Goal: Task Accomplishment & Management: Manage account settings

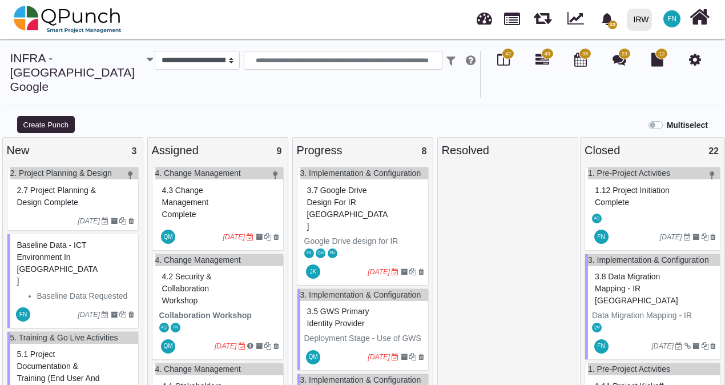
click at [350, 306] on span "3.5 GWS Primary Identity provider" at bounding box center [338, 316] width 62 height 21
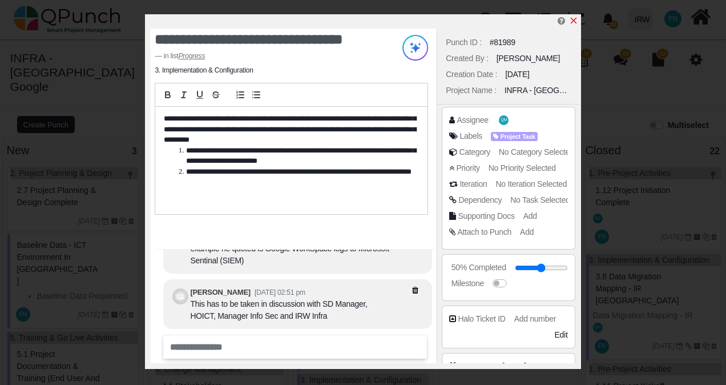
click at [573, 21] on icon "x" at bounding box center [573, 20] width 9 height 9
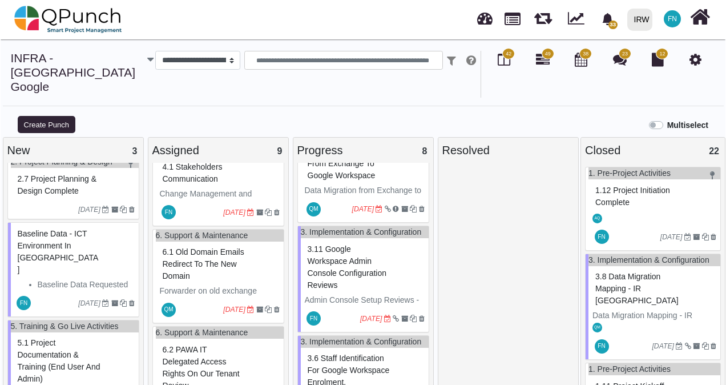
scroll to position [285, 0]
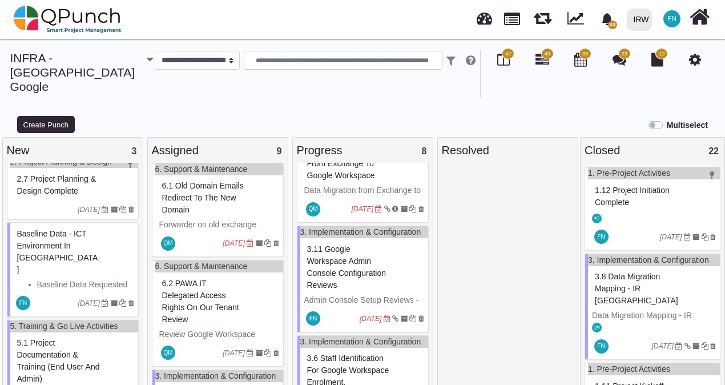
click at [331, 289] on span "3.11 Google Workspace Admin Console Configuration Reviews" at bounding box center [346, 266] width 79 height 45
click at [331, 289] on div "3. Implementation & Configuration 3.11 Google Workspace Admin Console Configura…" at bounding box center [363, 278] width 132 height 107
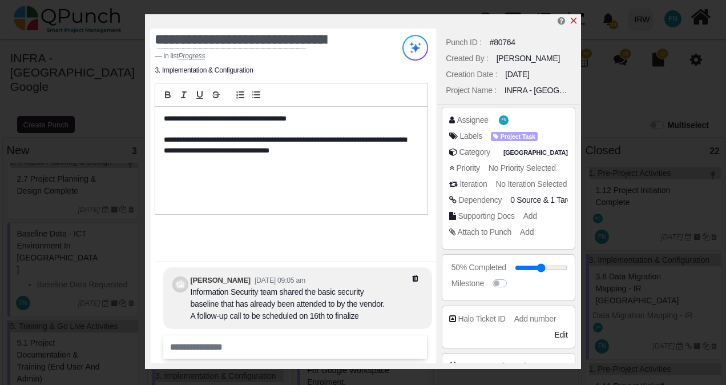
click at [575, 23] on icon "x" at bounding box center [573, 21] width 6 height 6
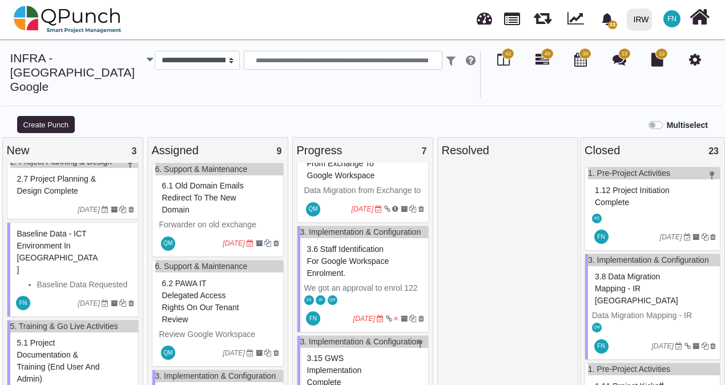
click at [327, 277] on span "3.6 Staff identification for Google Workspace Enrolment." at bounding box center [348, 260] width 82 height 33
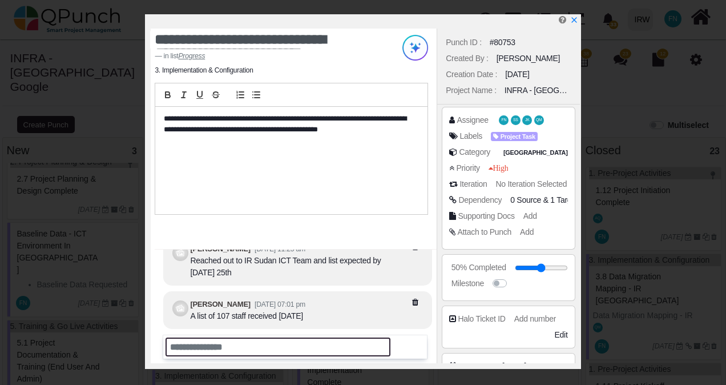
click at [235, 347] on input "text" at bounding box center [277, 346] width 225 height 19
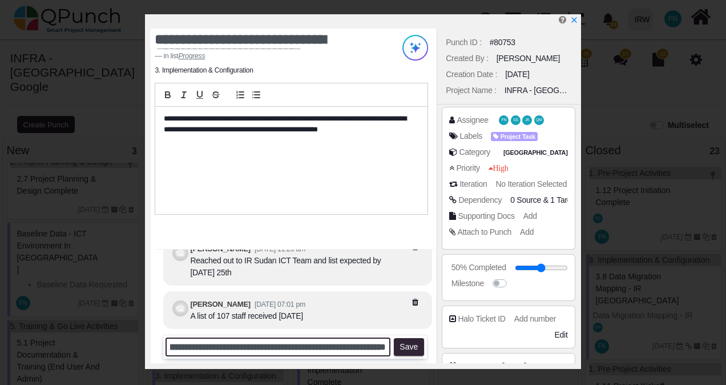
scroll to position [0, 63]
type input "**********"
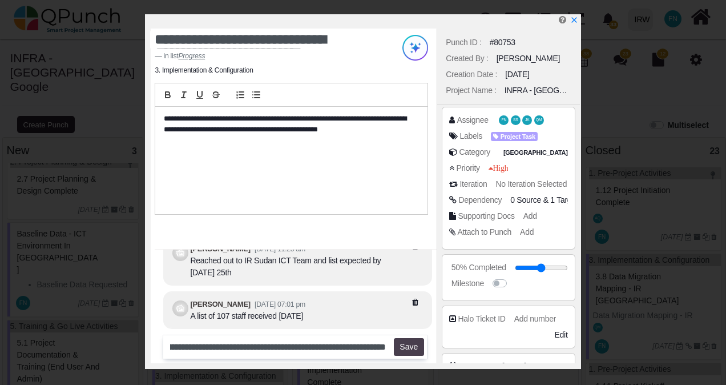
click at [408, 346] on button "Save" at bounding box center [409, 347] width 30 height 18
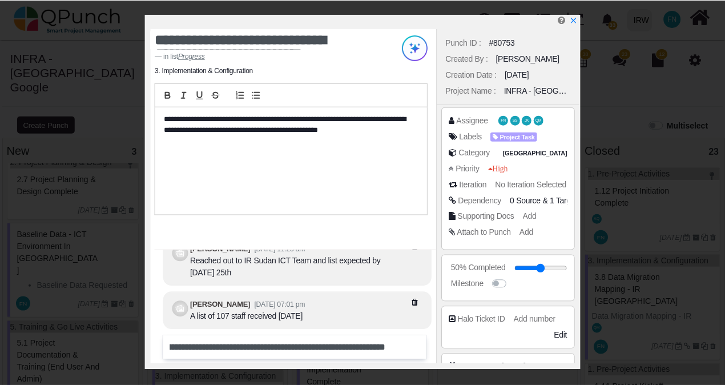
scroll to position [0, 0]
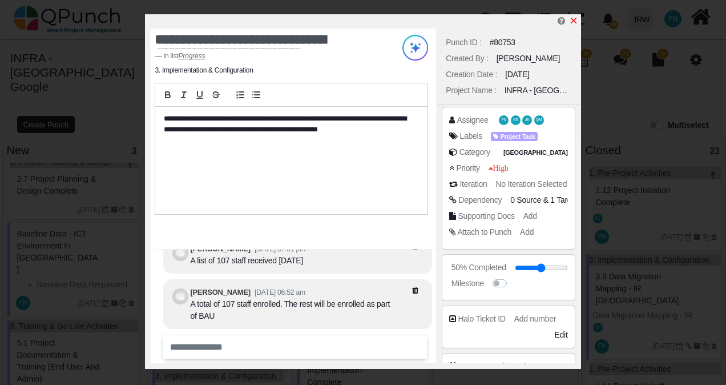
click at [575, 21] on icon "x" at bounding box center [573, 20] width 9 height 9
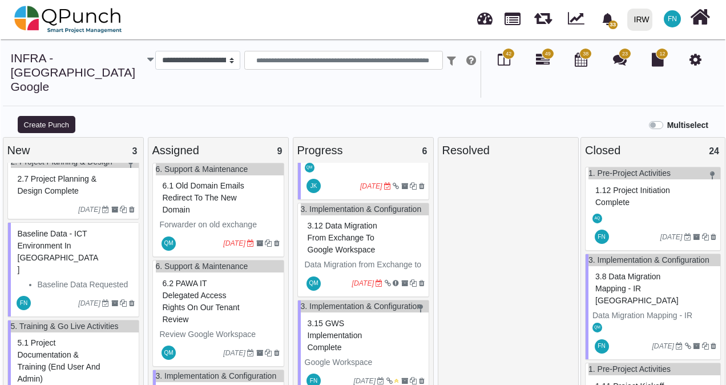
scroll to position [196, 0]
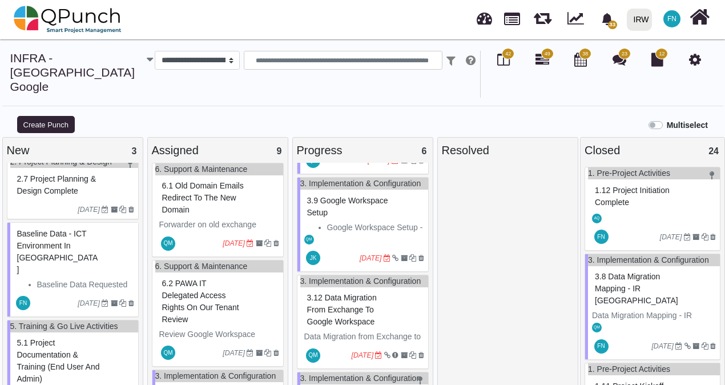
click at [346, 207] on span "3.9 Google Workspace Setup" at bounding box center [347, 206] width 81 height 21
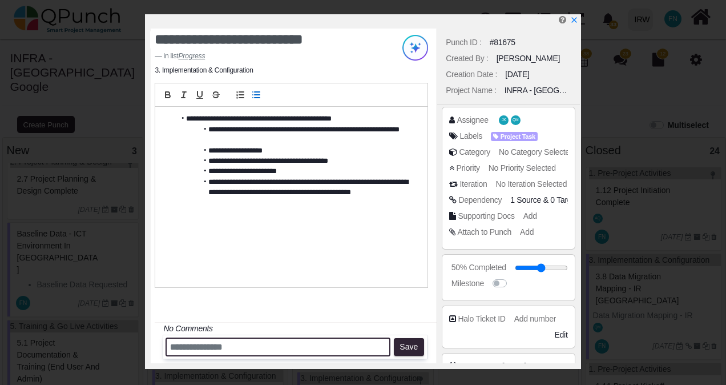
click at [229, 347] on input "text" at bounding box center [277, 346] width 225 height 19
type input "**********"
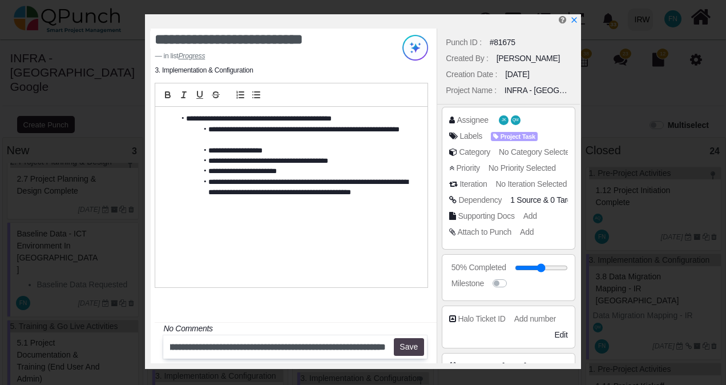
click at [410, 343] on button "Save" at bounding box center [409, 347] width 30 height 18
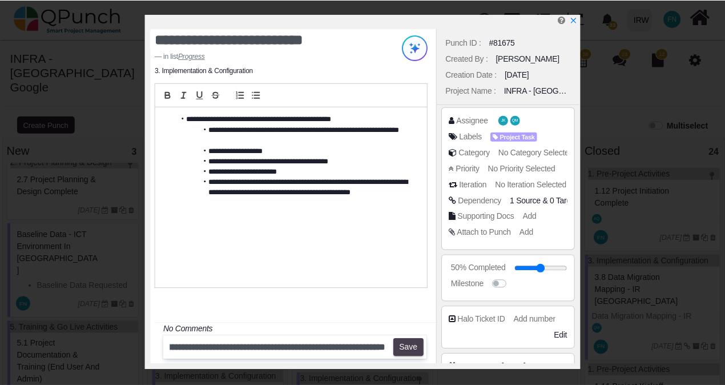
scroll to position [0, 0]
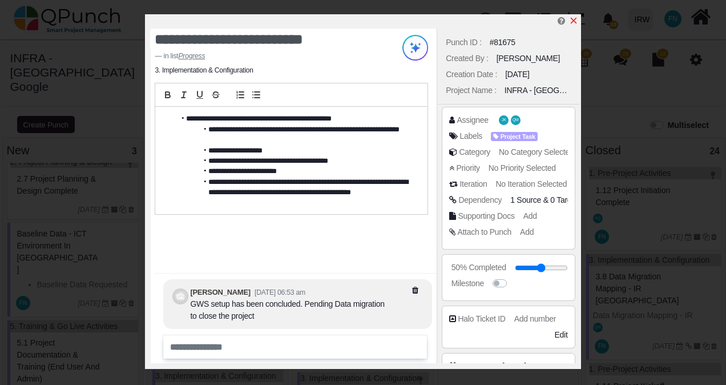
click at [575, 18] on icon "x" at bounding box center [573, 20] width 9 height 9
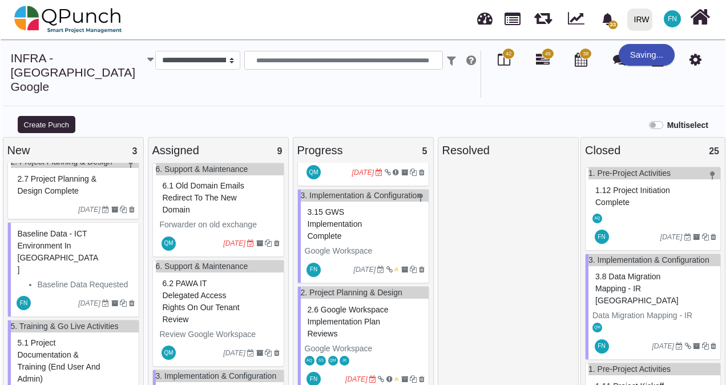
scroll to position [11, 0]
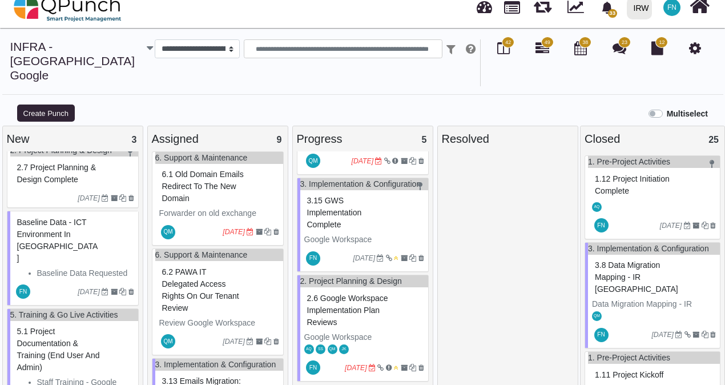
click at [338, 293] on span "2.6 Google Workspace Implementation Plan Reviews" at bounding box center [347, 309] width 81 height 33
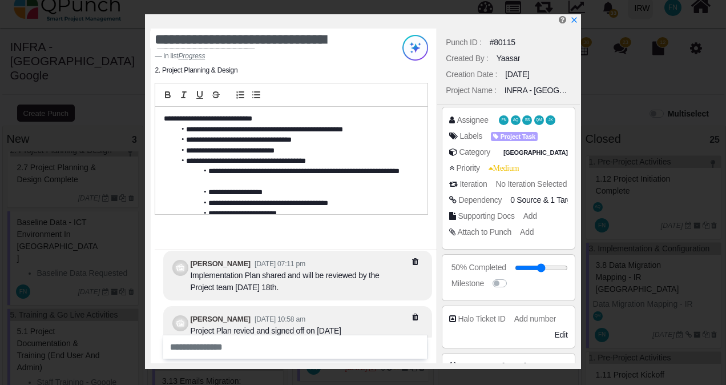
scroll to position [-19, 0]
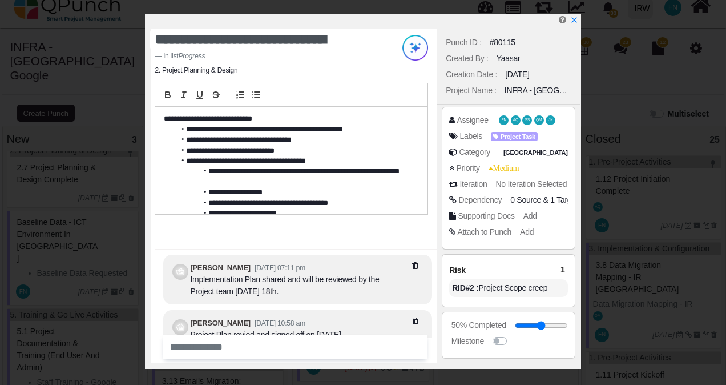
click at [272, 148] on li "**********" at bounding box center [293, 150] width 237 height 10
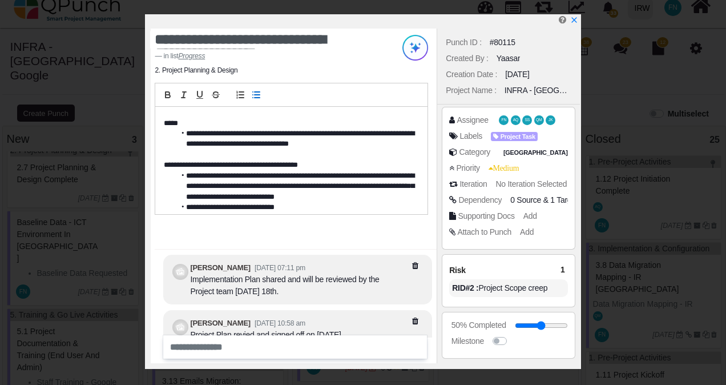
scroll to position [275, 0]
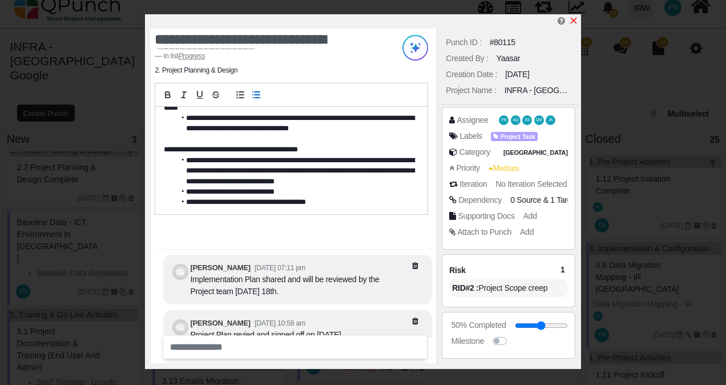
click at [575, 22] on icon "x" at bounding box center [573, 20] width 9 height 9
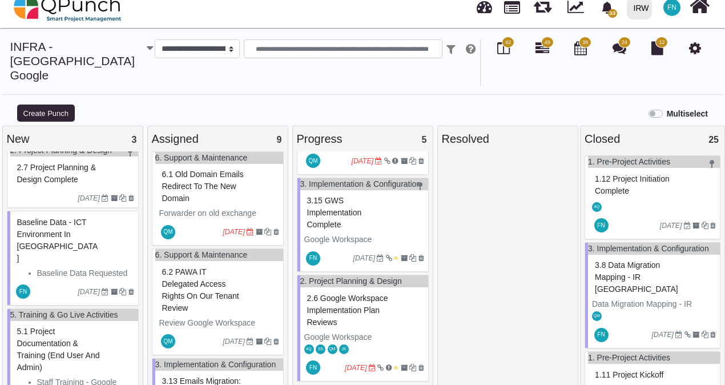
click at [202, 169] on span "6.1 Old Domain emails redirect to the new Domain" at bounding box center [203, 185] width 82 height 33
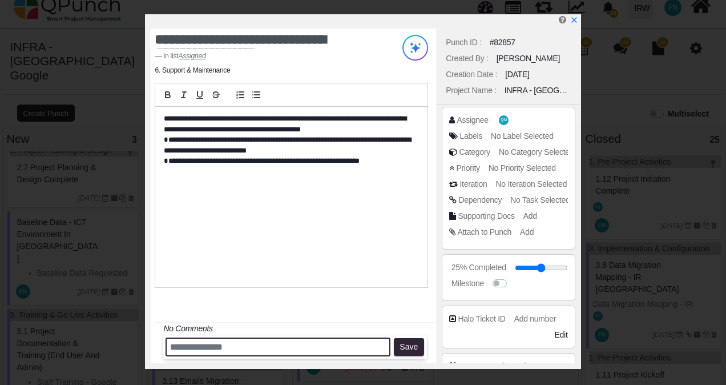
click at [230, 346] on input "text" at bounding box center [277, 346] width 225 height 19
paste input "**********"
type input "**********"
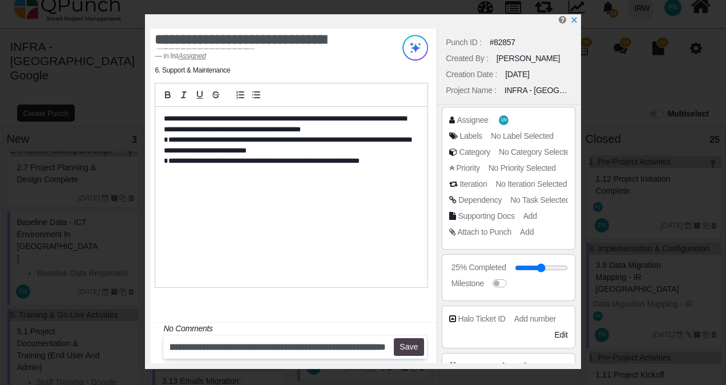
click at [406, 347] on button "Save" at bounding box center [409, 347] width 30 height 18
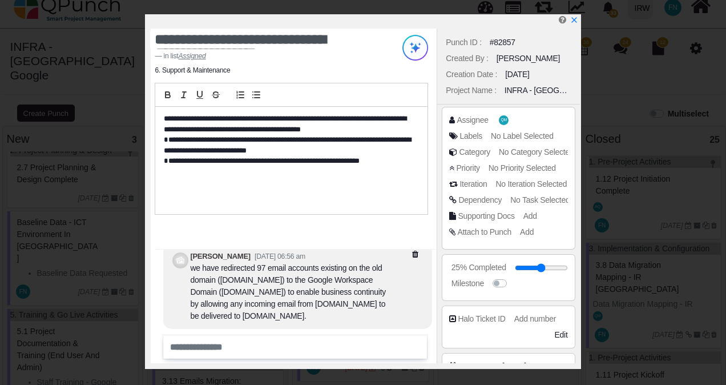
click at [415, 258] on icon at bounding box center [426, 254] width 29 height 8
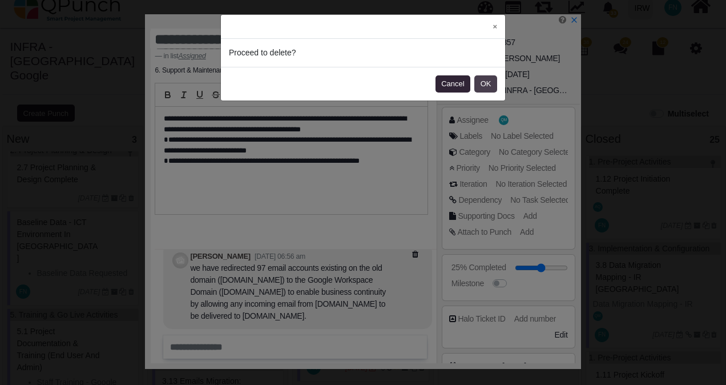
click at [483, 83] on button "OK" at bounding box center [485, 83] width 23 height 17
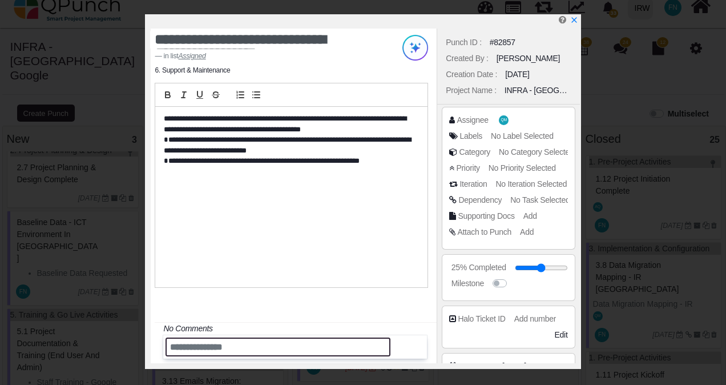
click at [192, 347] on input "text" at bounding box center [277, 346] width 225 height 19
paste input "**********"
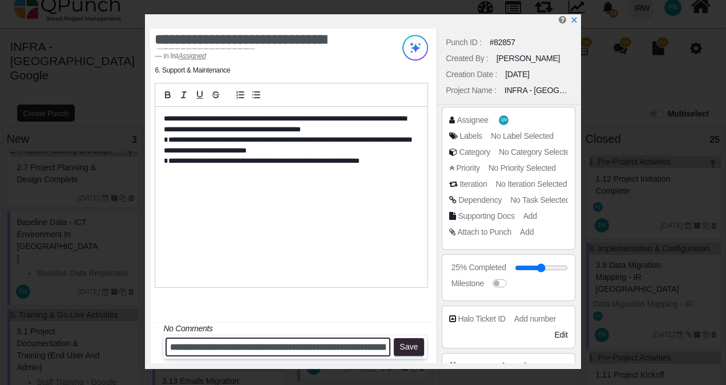
scroll to position [0, 722]
click at [200, 345] on input "**********" at bounding box center [277, 346] width 225 height 19
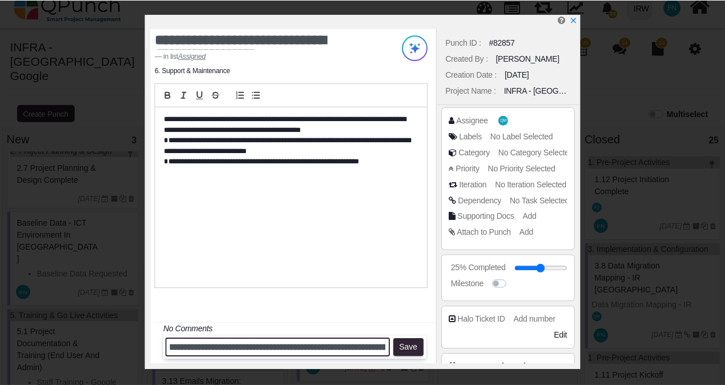
scroll to position [0, 0]
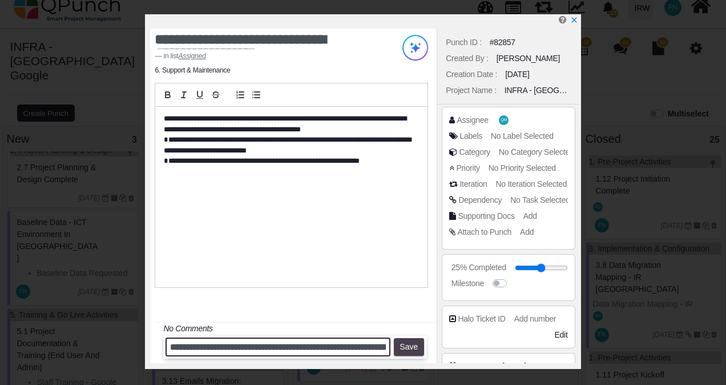
type input "**********"
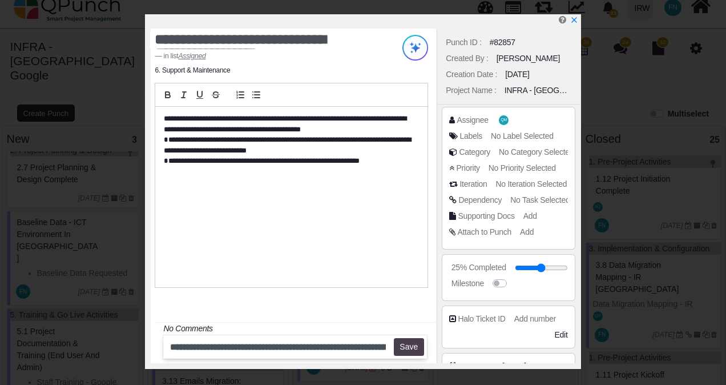
click at [418, 347] on button "Save" at bounding box center [409, 347] width 30 height 18
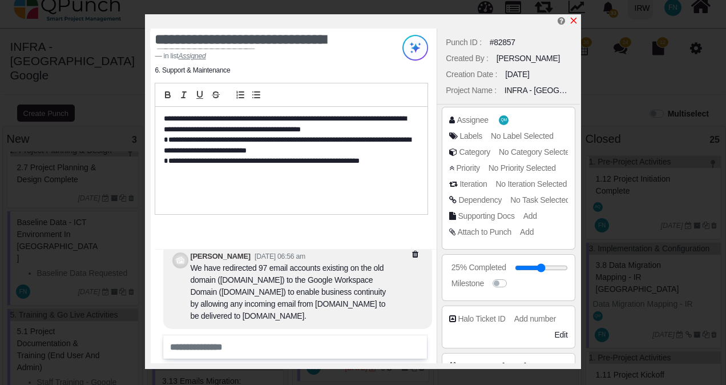
click at [574, 23] on icon "x" at bounding box center [573, 21] width 6 height 6
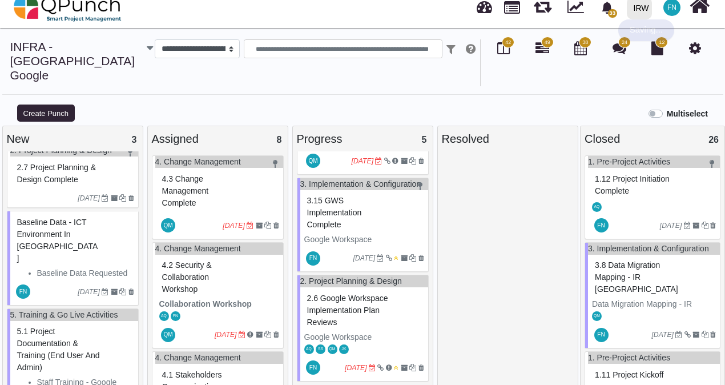
click at [179, 260] on span "4.2 Security & Collaboration Workshop" at bounding box center [187, 276] width 50 height 33
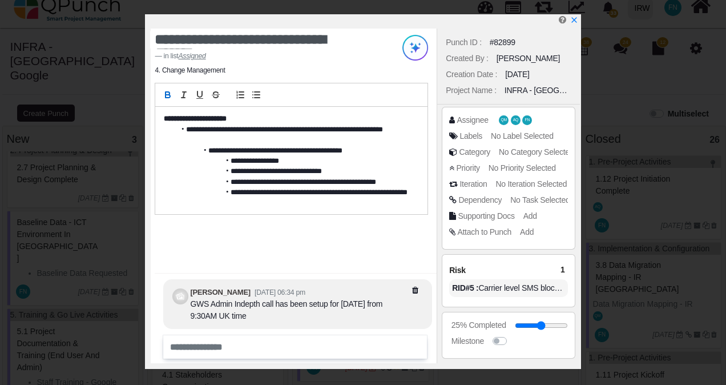
click at [321, 167] on li "**********" at bounding box center [293, 171] width 237 height 10
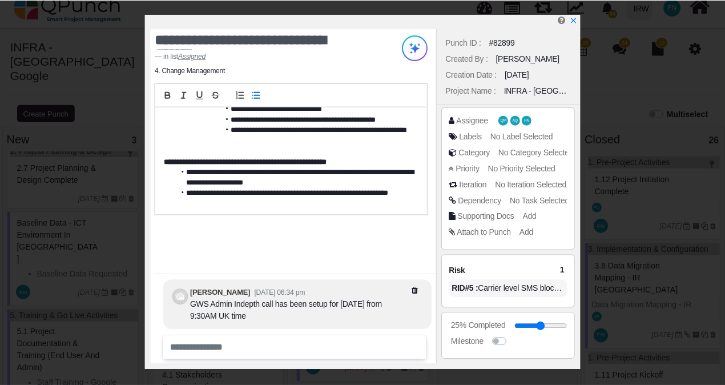
scroll to position [64, 0]
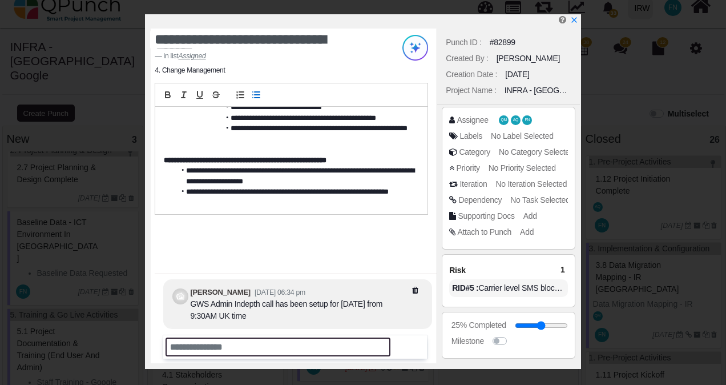
click at [229, 344] on input "text" at bounding box center [277, 346] width 225 height 19
type input "**********"
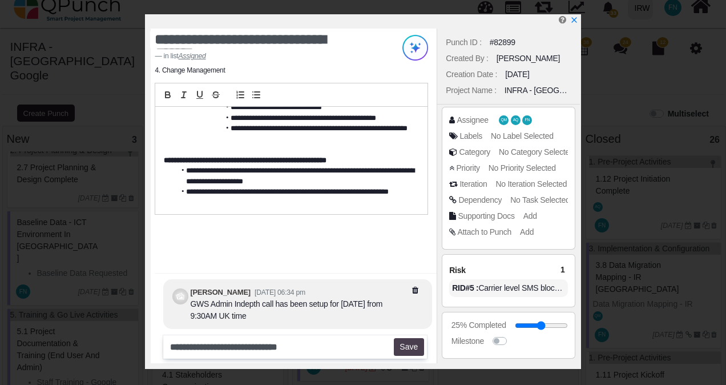
click at [408, 345] on button "Save" at bounding box center [409, 347] width 30 height 18
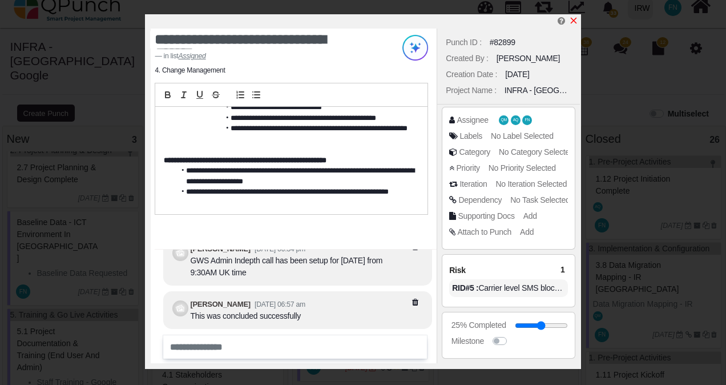
click at [573, 19] on icon "x" at bounding box center [573, 20] width 9 height 9
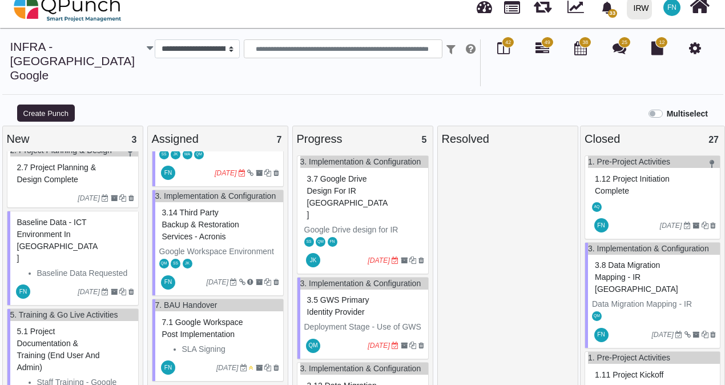
click at [359, 295] on span "3.5 GWS Primary Identity provider" at bounding box center [338, 305] width 62 height 21
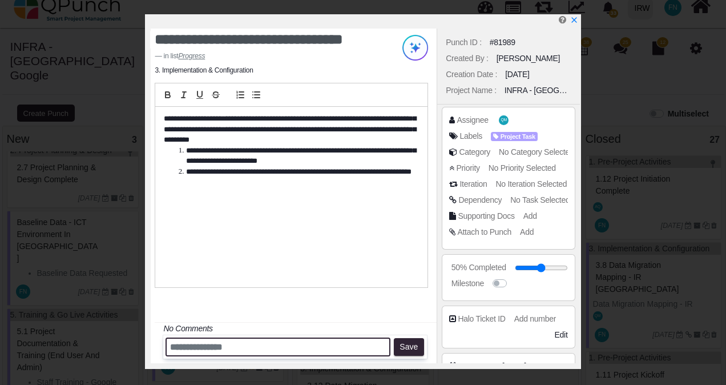
click at [228, 345] on input "text" at bounding box center [277, 346] width 225 height 19
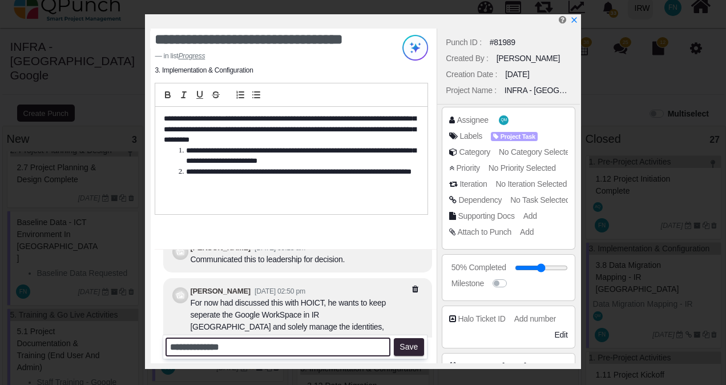
scroll to position [-57, 0]
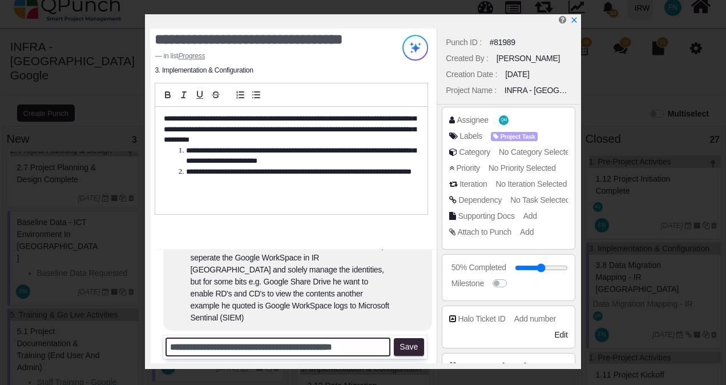
click at [271, 344] on input "**********" at bounding box center [277, 346] width 225 height 19
click at [307, 347] on input "**********" at bounding box center [277, 346] width 225 height 19
click at [341, 349] on input "**********" at bounding box center [277, 346] width 225 height 19
click at [173, 348] on input "**********" at bounding box center [277, 346] width 225 height 19
type input "**********"
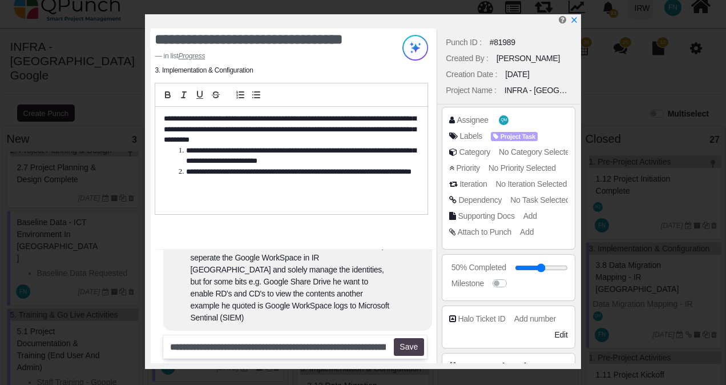
click at [415, 348] on button "Save" at bounding box center [409, 347] width 30 height 18
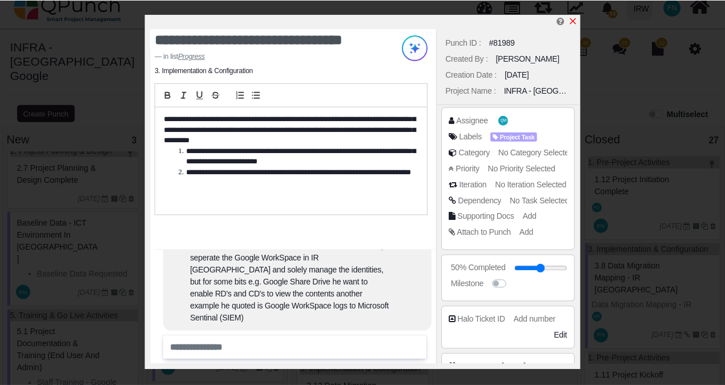
scroll to position [-112, 0]
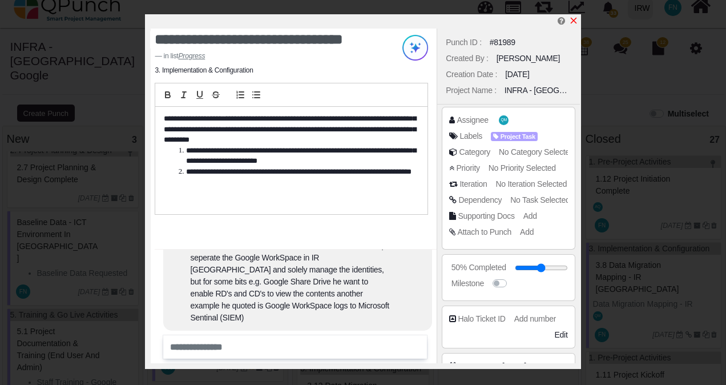
click at [574, 21] on icon "x" at bounding box center [573, 21] width 6 height 6
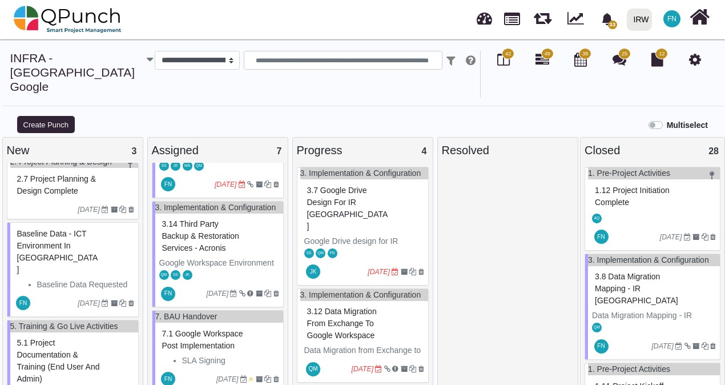
click at [350, 195] on span "3.7 Google Drive design for IR [GEOGRAPHIC_DATA]" at bounding box center [347, 207] width 81 height 45
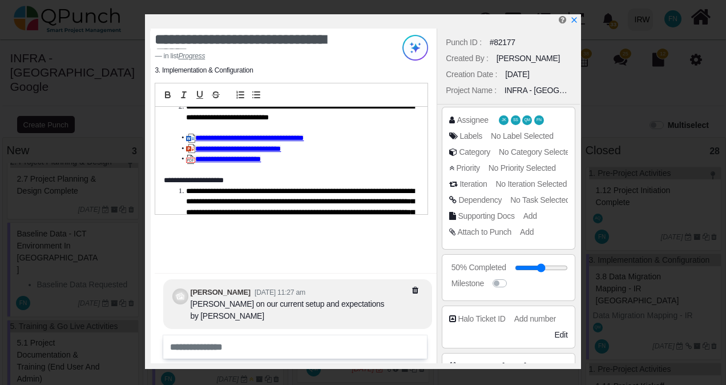
scroll to position [106, 0]
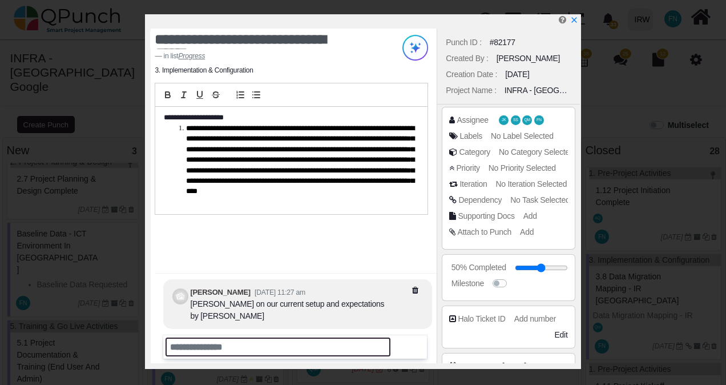
click at [221, 346] on input "text" at bounding box center [277, 346] width 225 height 19
type input "*"
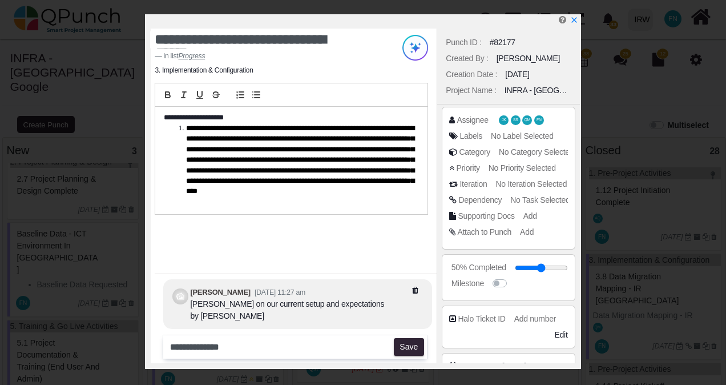
click at [323, 164] on li "**********" at bounding box center [294, 160] width 238 height 74
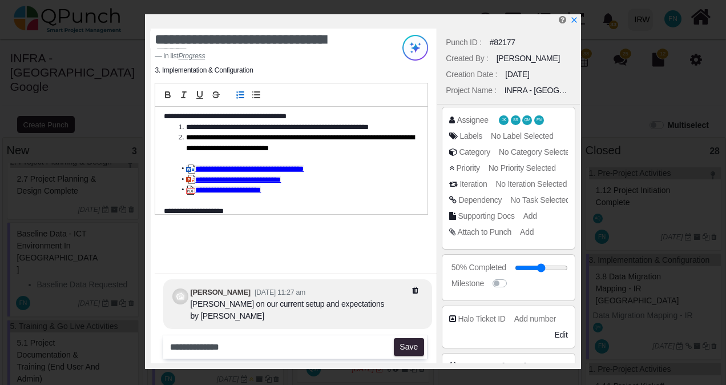
scroll to position [0, 0]
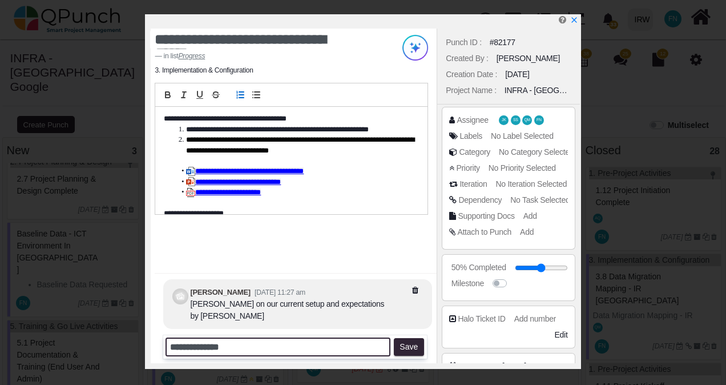
click at [236, 350] on input "**********" at bounding box center [277, 346] width 225 height 19
type input "**********"
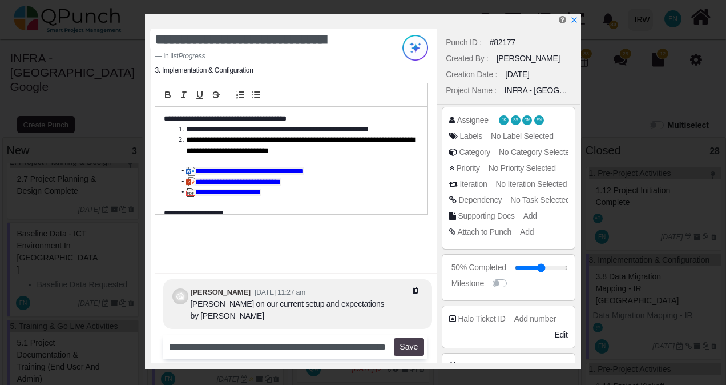
scroll to position [0, 0]
click at [411, 347] on button "Save" at bounding box center [409, 347] width 30 height 18
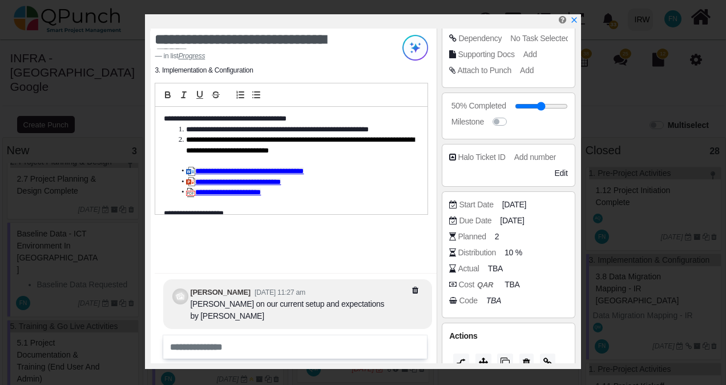
scroll to position [171, 0]
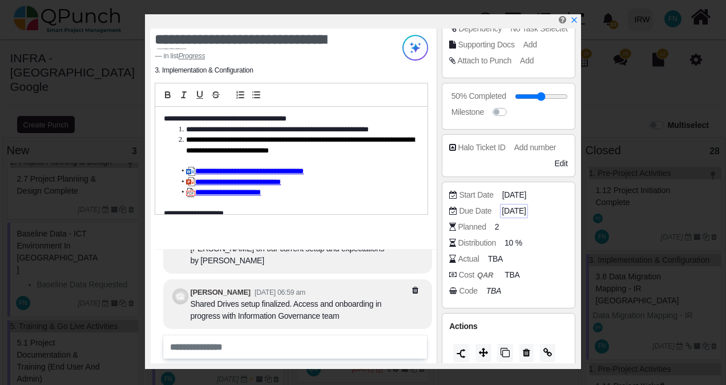
click at [525, 212] on span "[DATE]" at bounding box center [513, 211] width 24 height 12
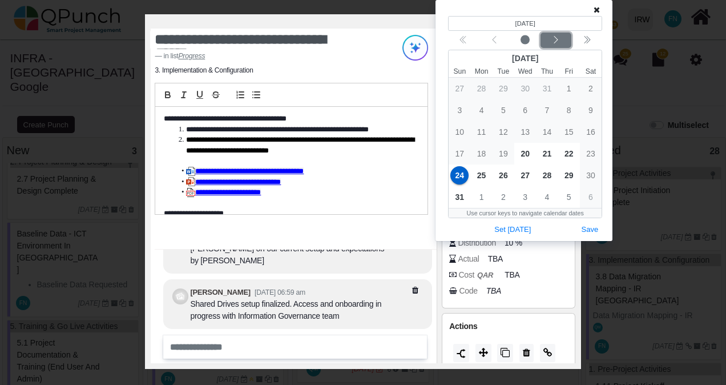
click at [562, 38] on div "Next month" at bounding box center [556, 40] width 27 height 11
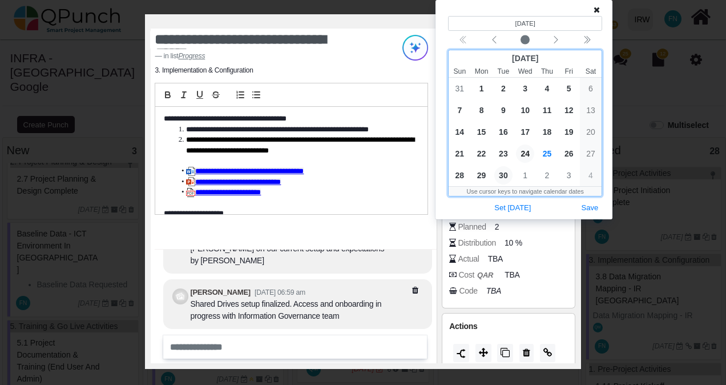
click at [504, 173] on span "30" at bounding box center [503, 175] width 18 height 18
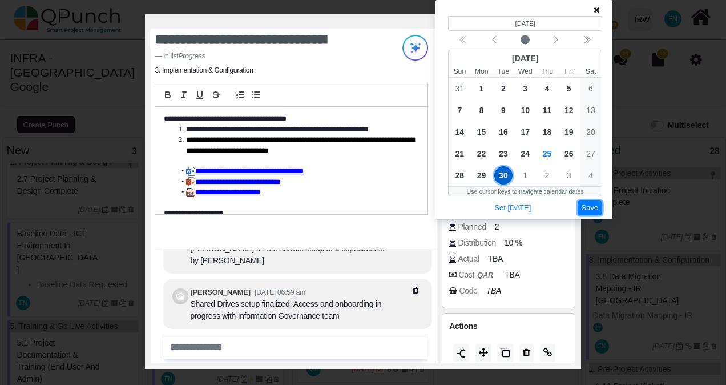
click at [593, 209] on button "Save" at bounding box center [589, 207] width 25 height 15
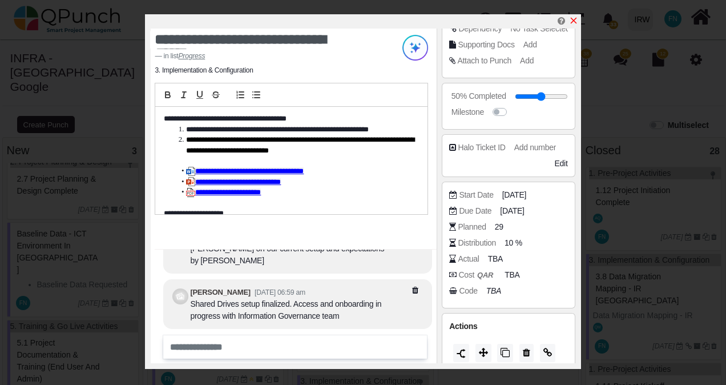
click at [574, 21] on icon "x" at bounding box center [573, 21] width 6 height 6
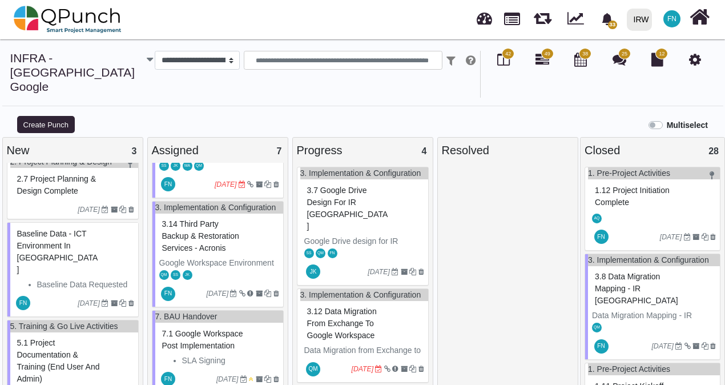
click at [349, 308] on span "3.12 Data Migration from Exchange to Google Workspace" at bounding box center [342, 322] width 70 height 33
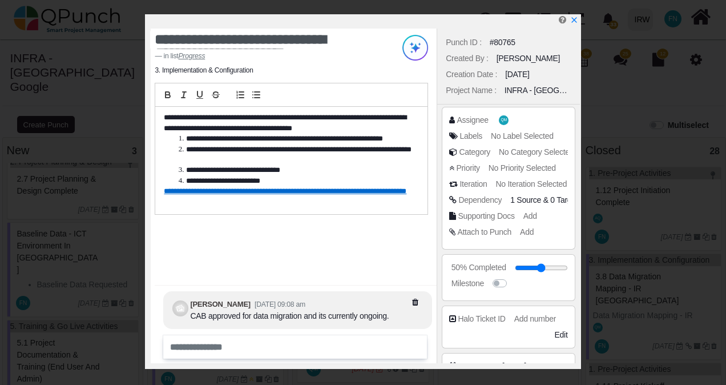
scroll to position [338, 0]
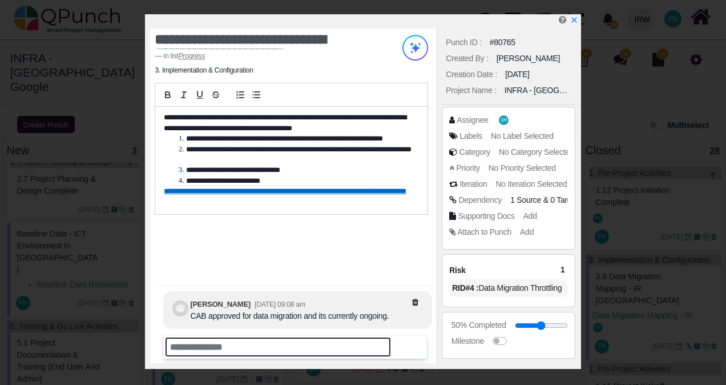
click at [235, 343] on input "text" at bounding box center [277, 346] width 225 height 19
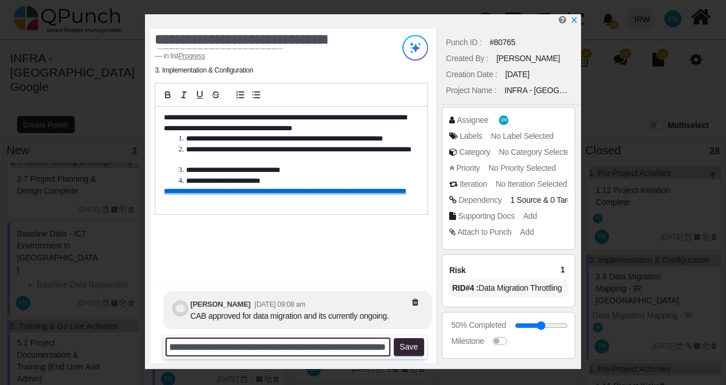
scroll to position [0, 333]
type input "**********"
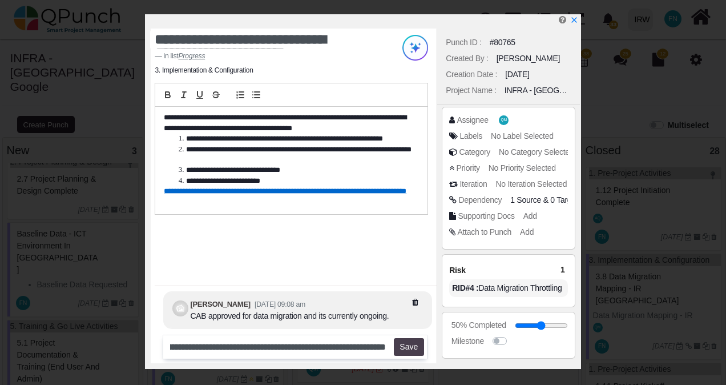
scroll to position [0, 0]
click at [408, 346] on button "Save" at bounding box center [409, 347] width 30 height 18
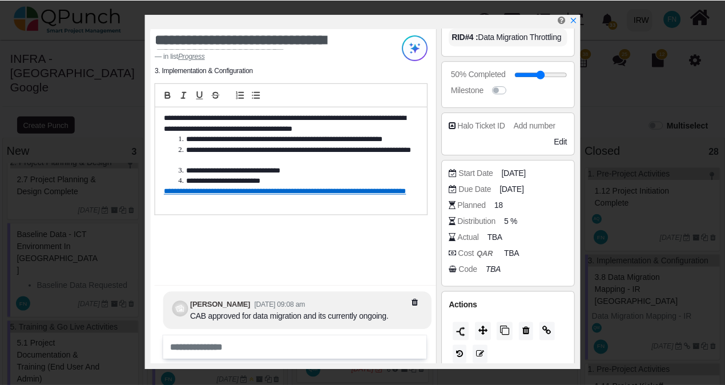
scroll to position [257, 0]
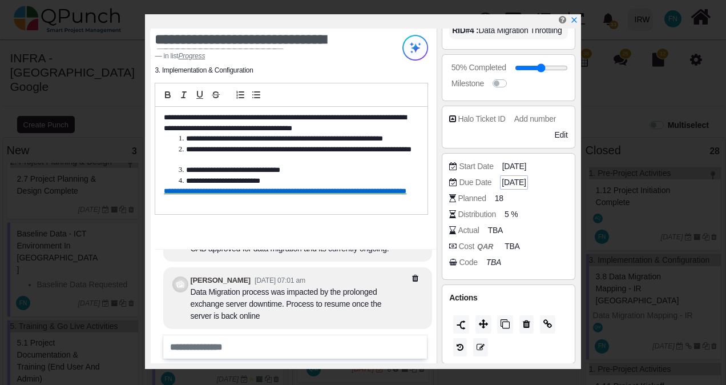
click at [525, 180] on span "[DATE]" at bounding box center [513, 182] width 24 height 12
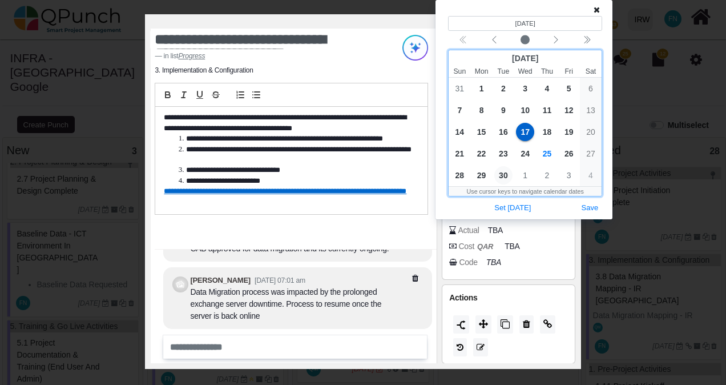
click at [507, 175] on span "30" at bounding box center [503, 175] width 18 height 18
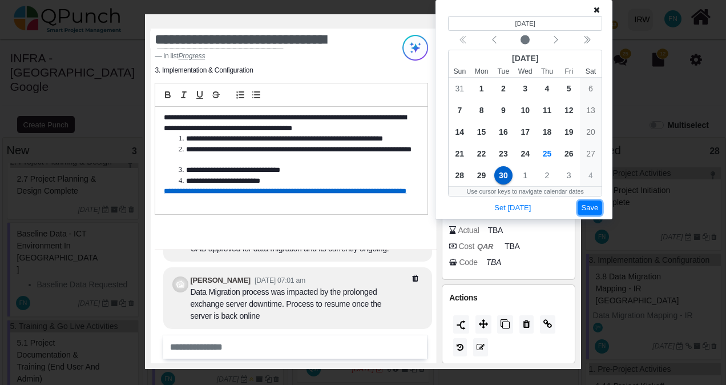
click at [592, 207] on button "Save" at bounding box center [589, 207] width 25 height 15
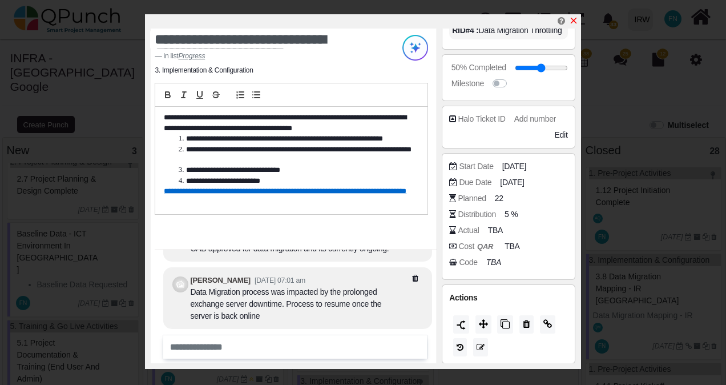
click at [573, 22] on icon "x" at bounding box center [573, 20] width 9 height 9
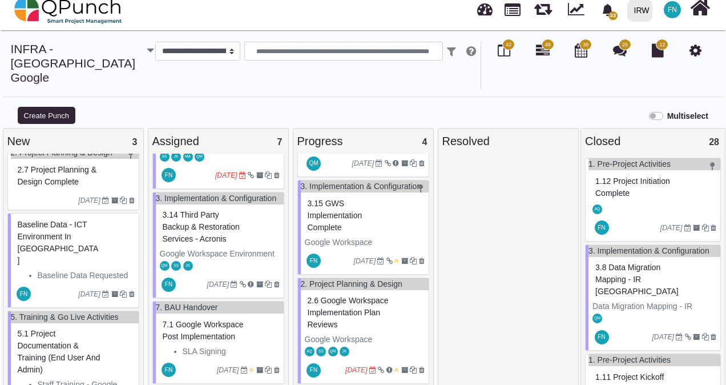
scroll to position [11, 0]
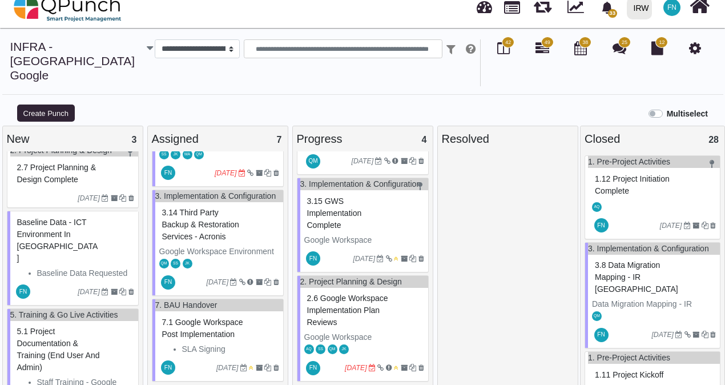
click at [330, 293] on span "2.6 Google Workspace Implementation Plan Reviews" at bounding box center [347, 309] width 81 height 33
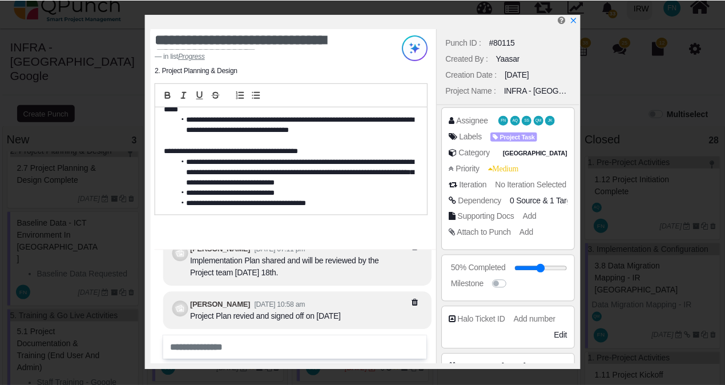
scroll to position [275, 0]
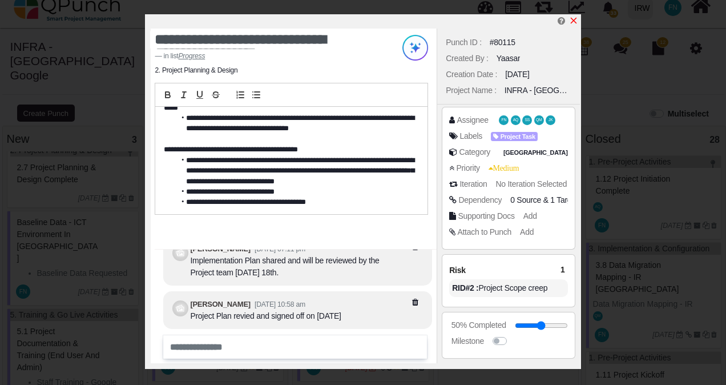
click at [571, 18] on icon "x" at bounding box center [573, 20] width 9 height 9
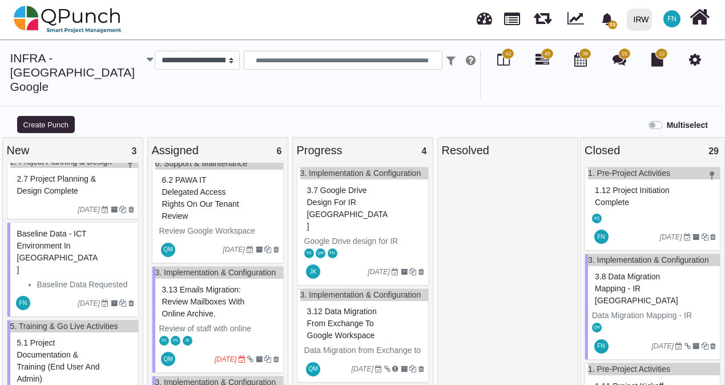
scroll to position [114, 0]
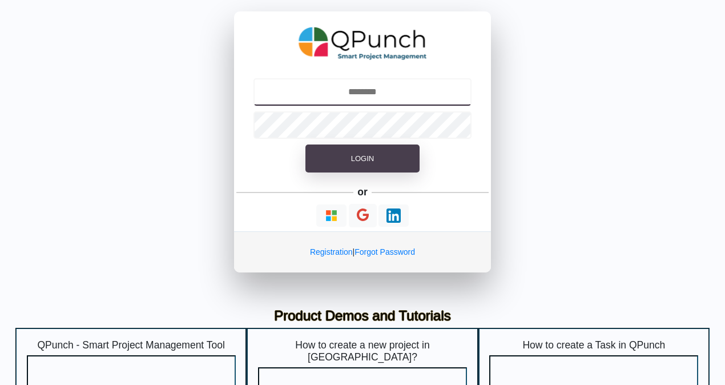
type input "**********"
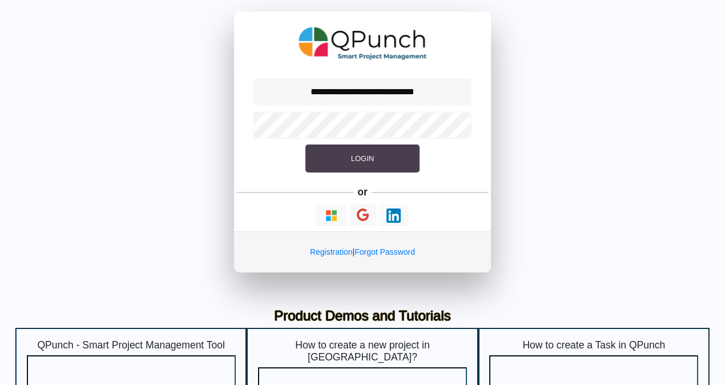
click at [395, 155] on button "Login" at bounding box center [362, 158] width 114 height 29
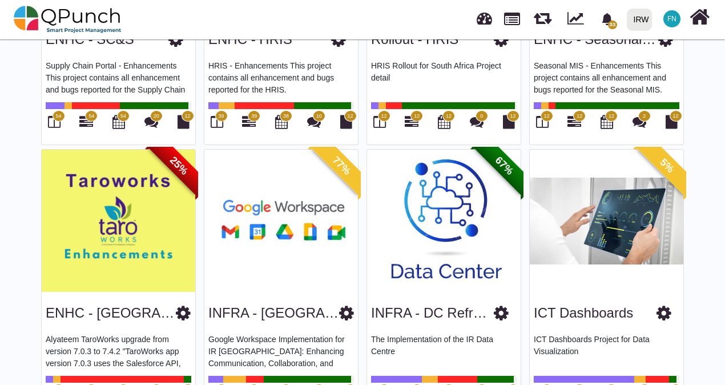
scroll to position [565, 0]
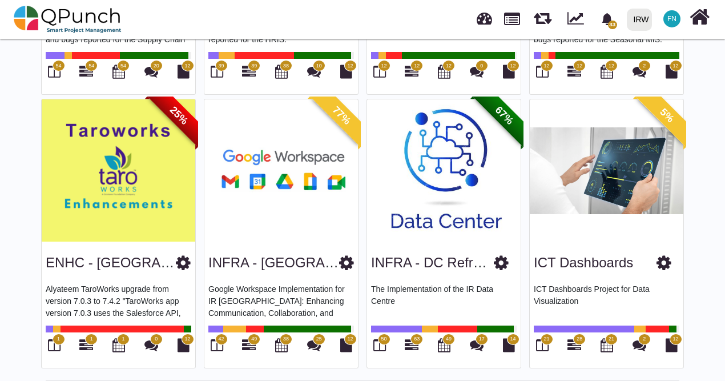
click at [216, 339] on span "42" at bounding box center [221, 338] width 13 height 11
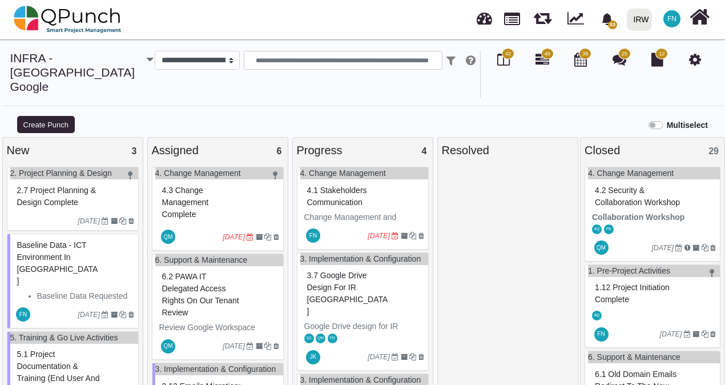
click at [341, 185] on span "4.1 Stakeholders Communication" at bounding box center [337, 195] width 60 height 21
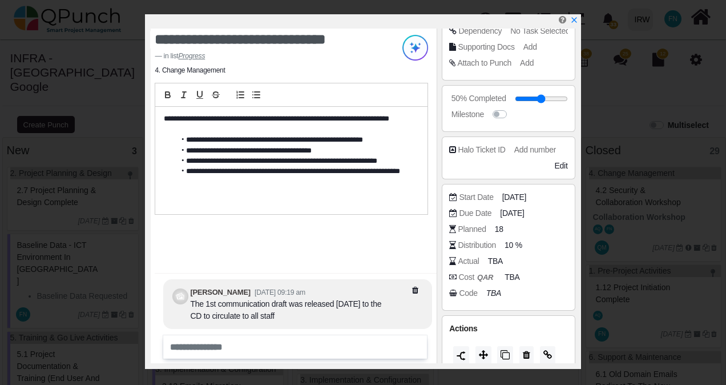
scroll to position [171, 0]
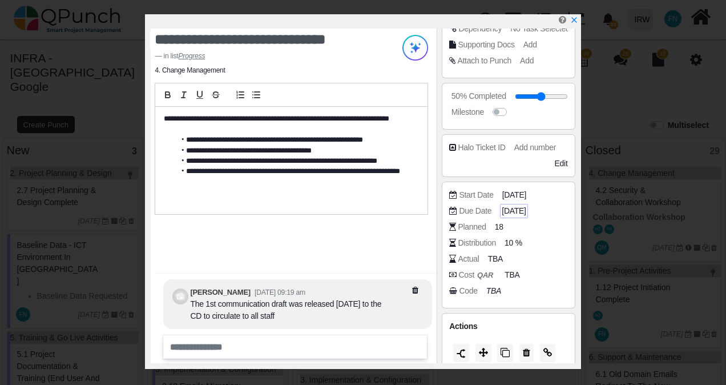
click at [525, 209] on span "[DATE]" at bounding box center [513, 211] width 24 height 12
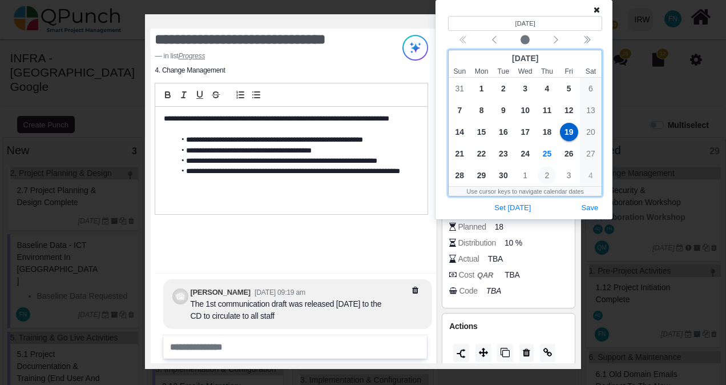
click at [545, 175] on span "2" at bounding box center [546, 175] width 18 height 18
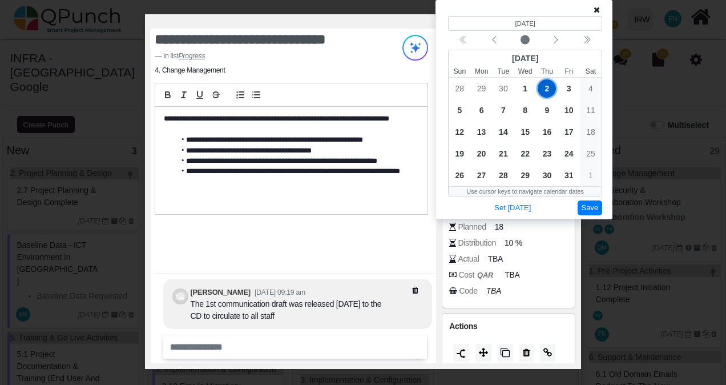
click at [593, 203] on button "Save" at bounding box center [589, 207] width 25 height 15
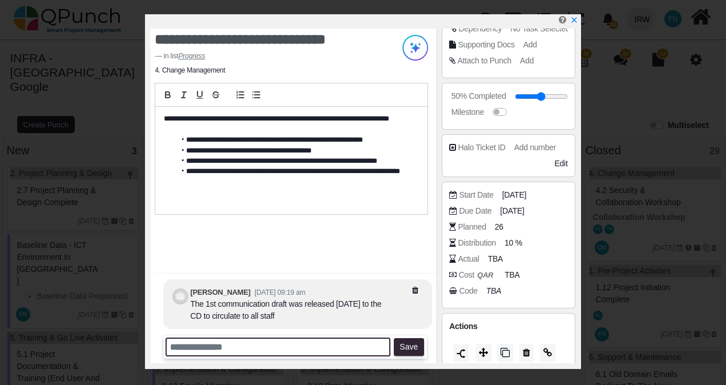
click at [246, 345] on input "text" at bounding box center [277, 346] width 225 height 19
click at [321, 343] on input "**********" at bounding box center [277, 346] width 225 height 19
type input "**********"
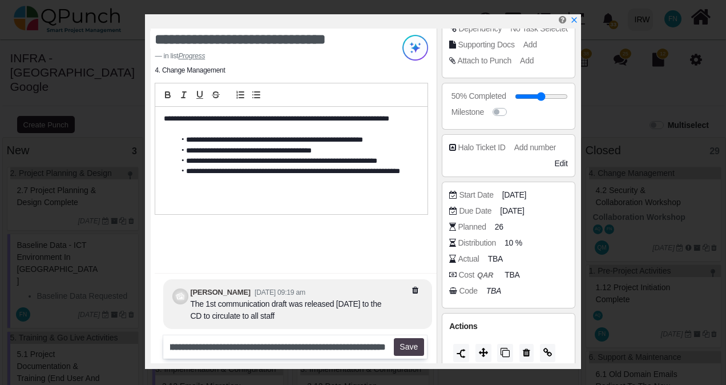
click at [407, 347] on button "Save" at bounding box center [409, 347] width 30 height 18
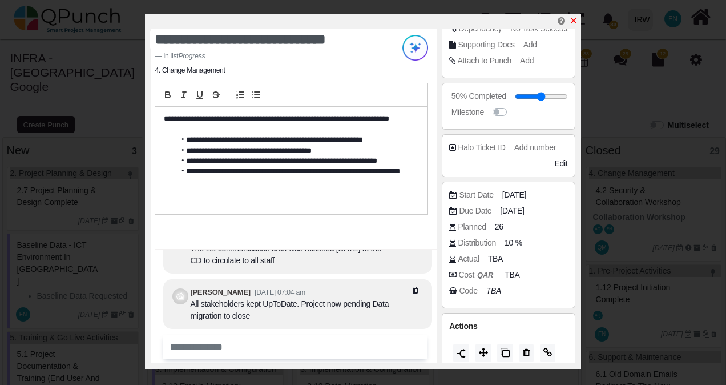
click at [574, 19] on icon "x" at bounding box center [573, 20] width 9 height 9
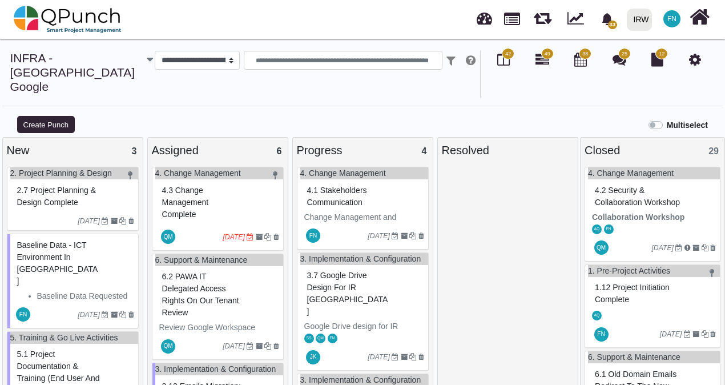
click at [192, 187] on span "4.3 Change Management Complete" at bounding box center [185, 201] width 47 height 33
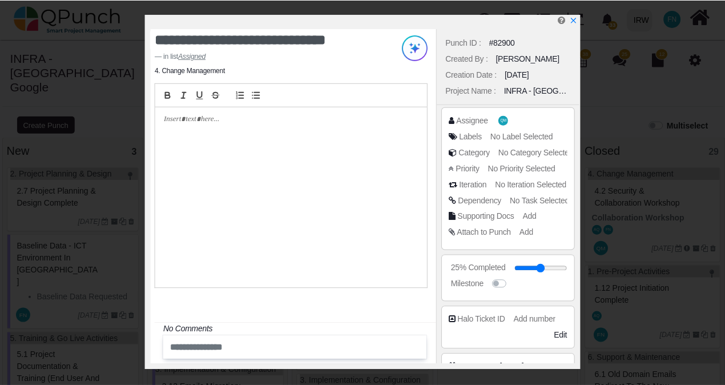
scroll to position [168, 0]
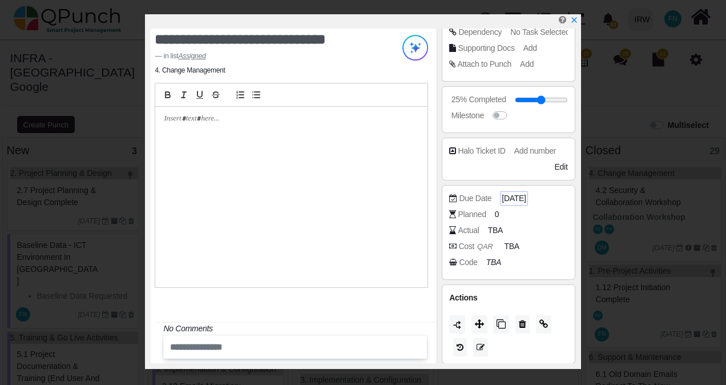
click at [525, 197] on span "[DATE]" at bounding box center [513, 198] width 24 height 12
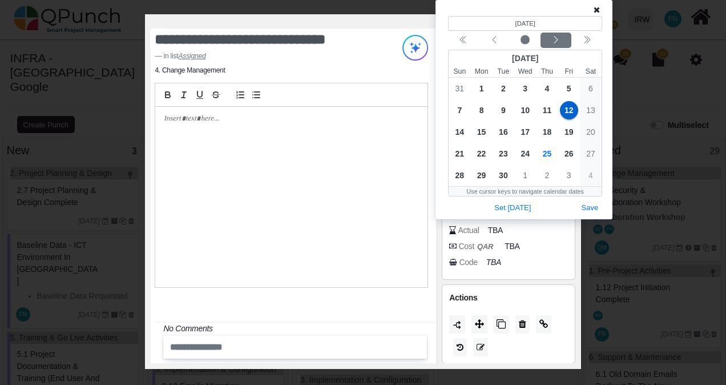
click at [558, 41] on icon "chevron left" at bounding box center [555, 39] width 9 height 9
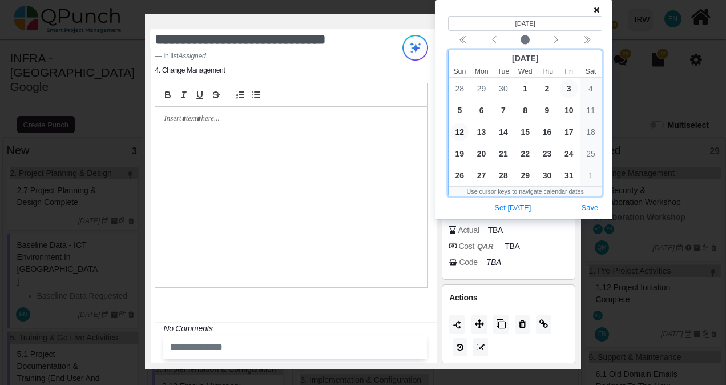
click at [569, 85] on span "3" at bounding box center [569, 88] width 18 height 18
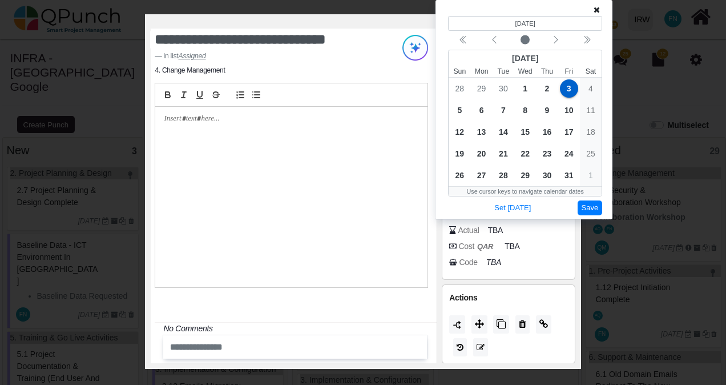
click at [594, 201] on button "Save" at bounding box center [589, 207] width 25 height 15
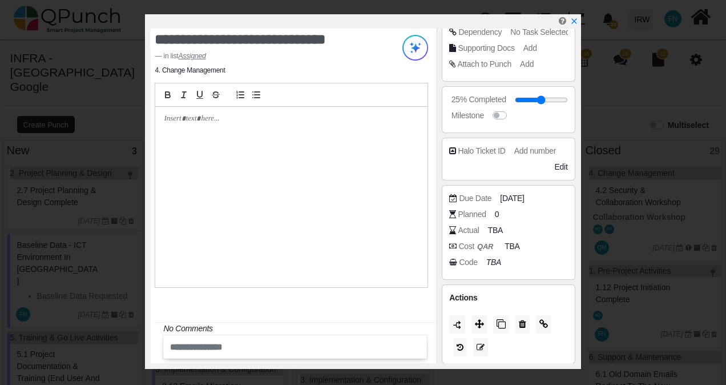
drag, startPoint x: 574, startPoint y: 22, endPoint x: 566, endPoint y: 26, distance: 8.7
click at [573, 22] on icon "x" at bounding box center [573, 20] width 5 height 5
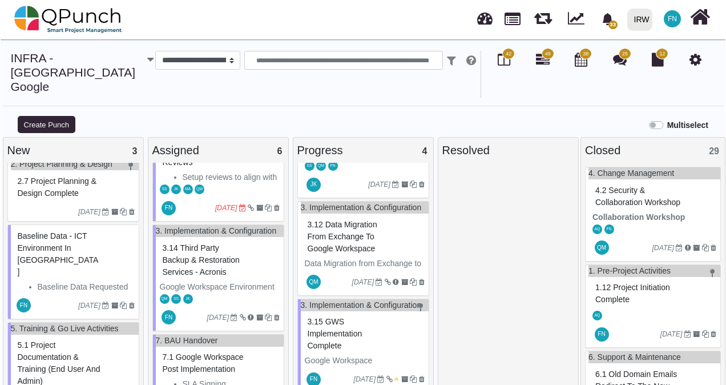
scroll to position [11, 0]
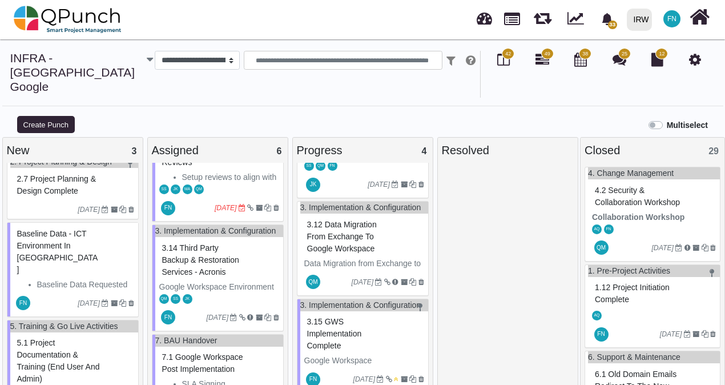
click at [51, 338] on span "5.1 Project Documentation & Training (End user and Admin)" at bounding box center [58, 360] width 83 height 45
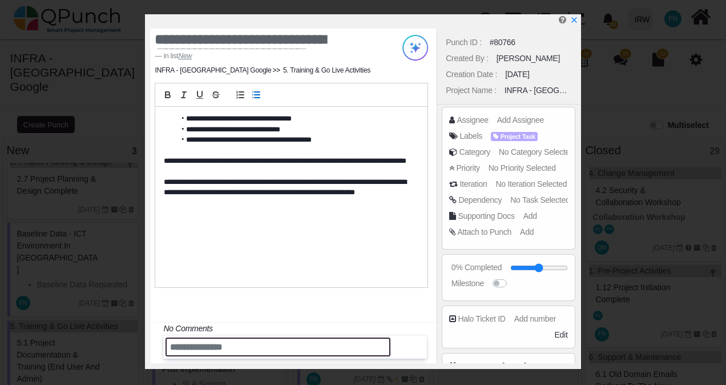
click at [207, 347] on input "text" at bounding box center [277, 346] width 225 height 19
type input "**********"
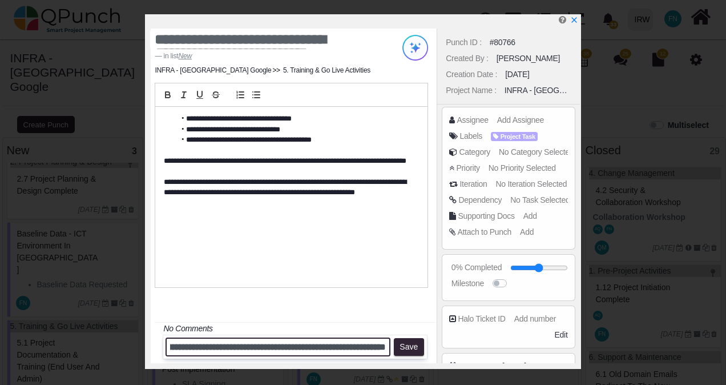
scroll to position [0, 104]
type input "**********"
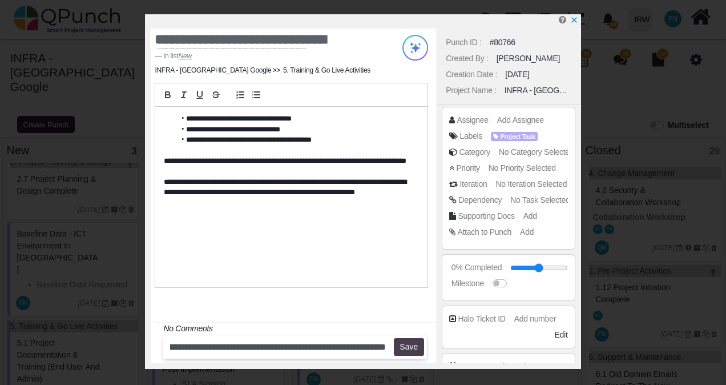
click at [406, 349] on button "Save" at bounding box center [409, 347] width 30 height 18
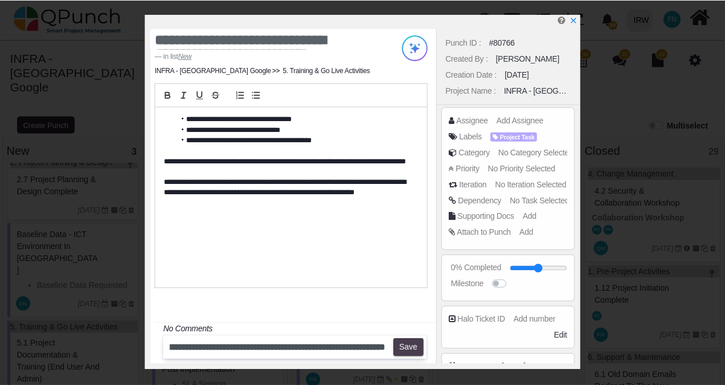
scroll to position [0, 0]
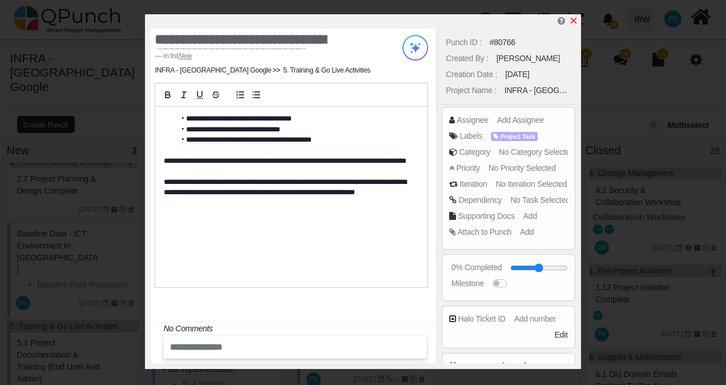
click at [573, 19] on icon "x" at bounding box center [573, 20] width 9 height 9
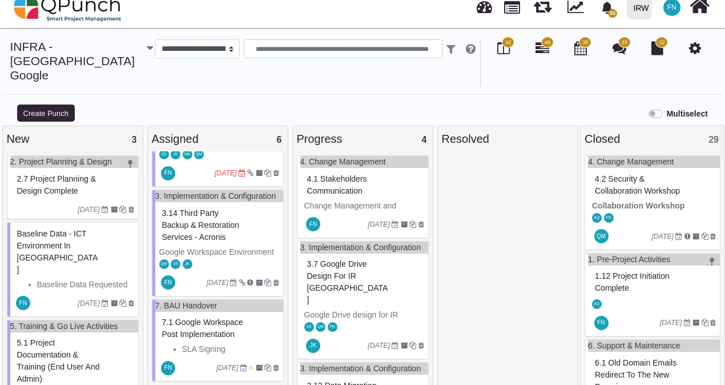
scroll to position [11, 0]
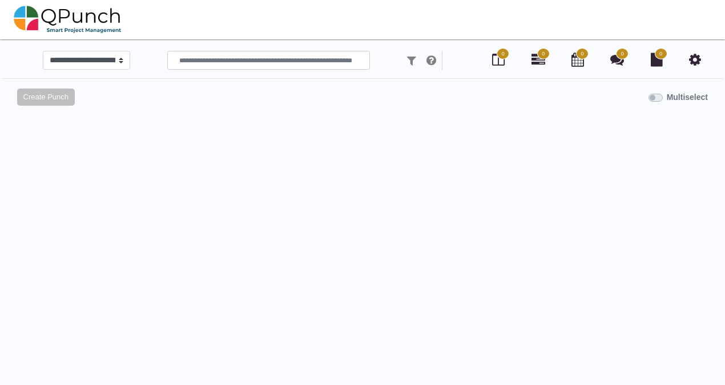
scroll to position [11, 0]
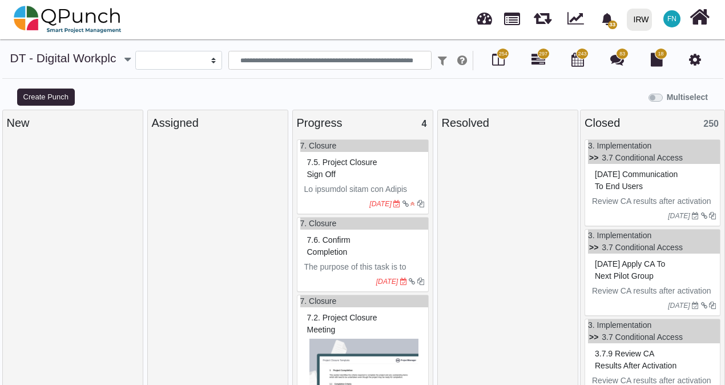
select select
